Goal: Navigation & Orientation: Find specific page/section

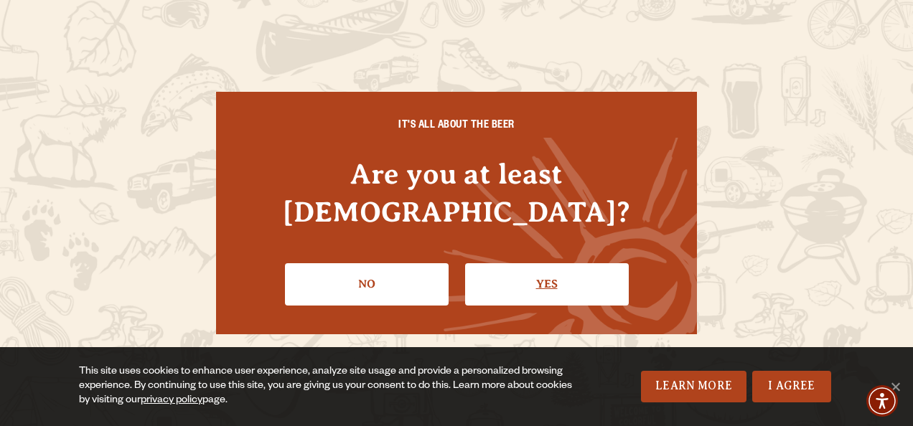
click at [586, 263] on link "Yes" at bounding box center [547, 284] width 164 height 42
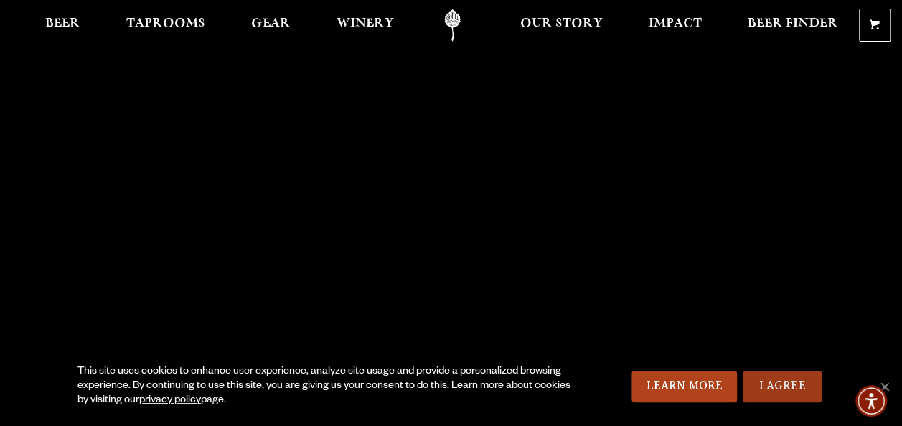
click at [795, 393] on link "I Agree" at bounding box center [782, 387] width 79 height 32
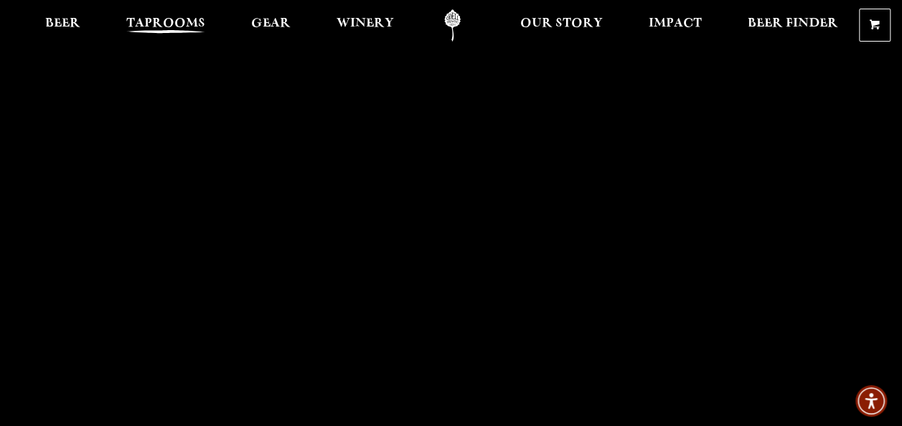
click at [164, 28] on span "Taprooms" at bounding box center [165, 23] width 79 height 11
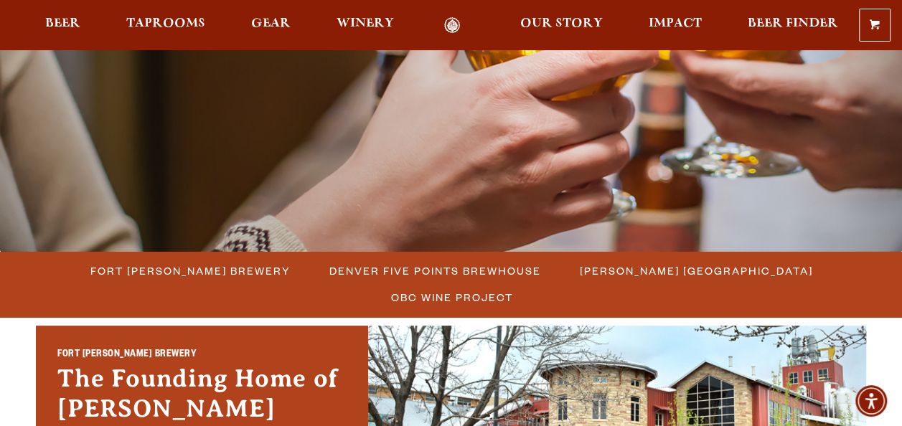
scroll to position [215, 0]
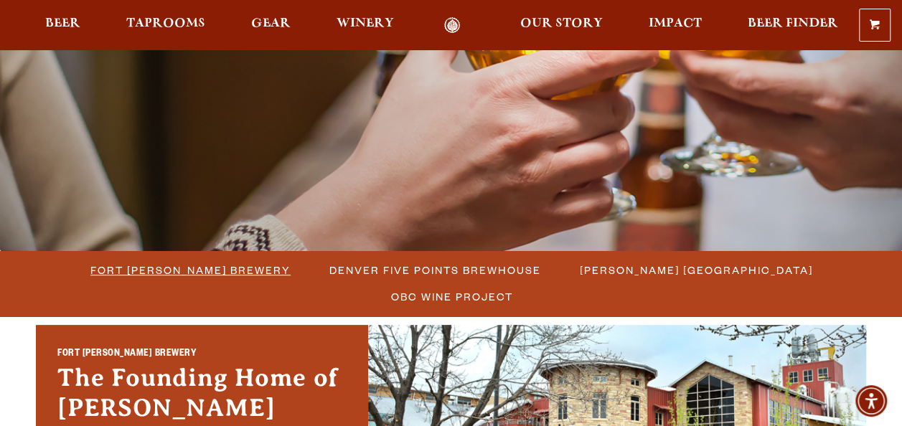
click at [138, 273] on span "Fort [PERSON_NAME] Brewery" at bounding box center [190, 270] width 200 height 21
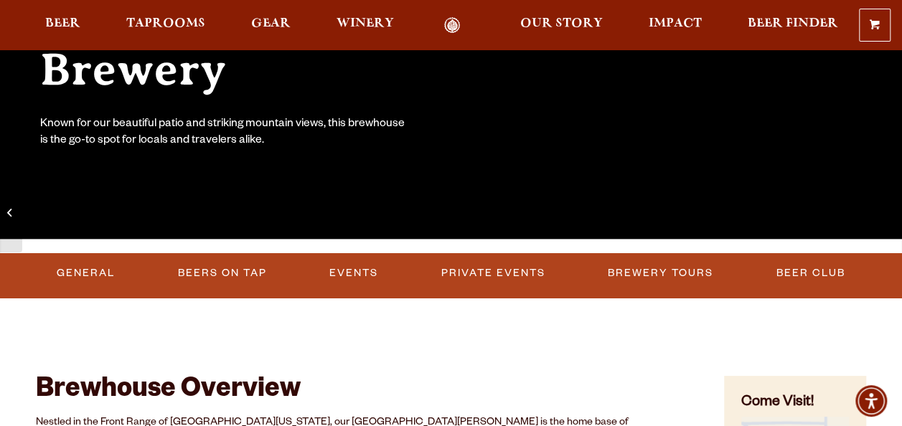
scroll to position [287, 0]
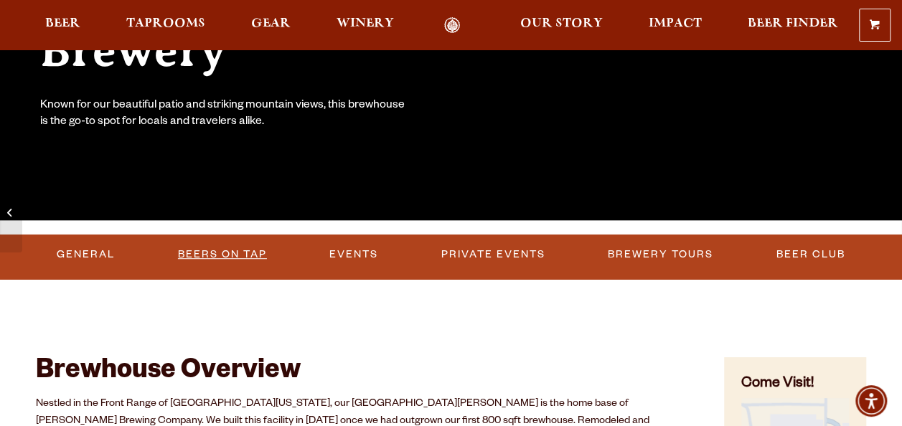
click at [245, 249] on link "Beers on Tap" at bounding box center [222, 254] width 100 height 33
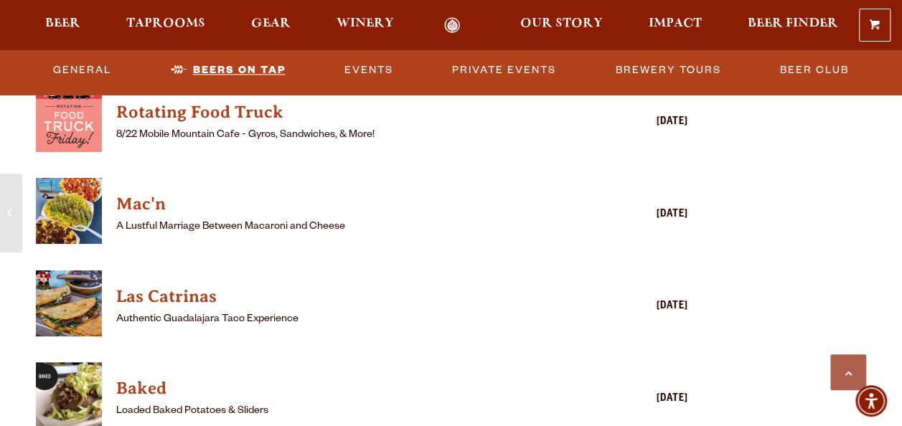
scroll to position [3827, 0]
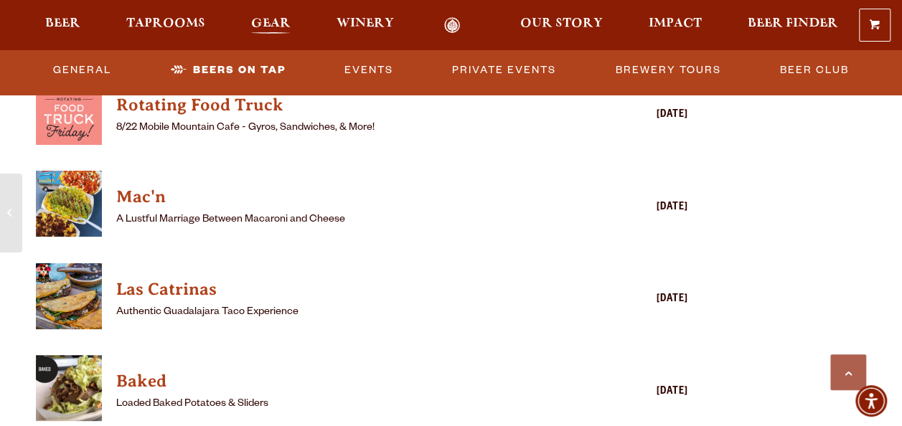
click at [281, 29] on span "Gear" at bounding box center [270, 23] width 39 height 11
